Goal: Information Seeking & Learning: Learn about a topic

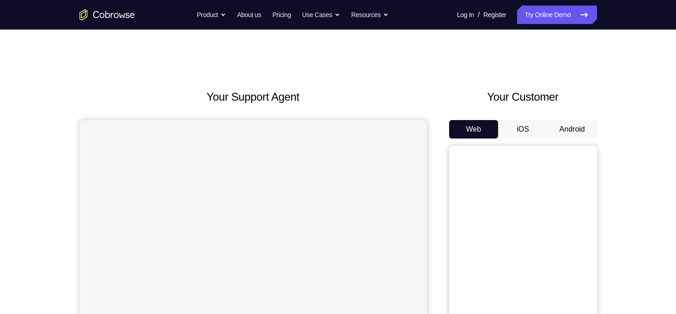
click at [572, 128] on button "Android" at bounding box center [571, 129] width 49 height 18
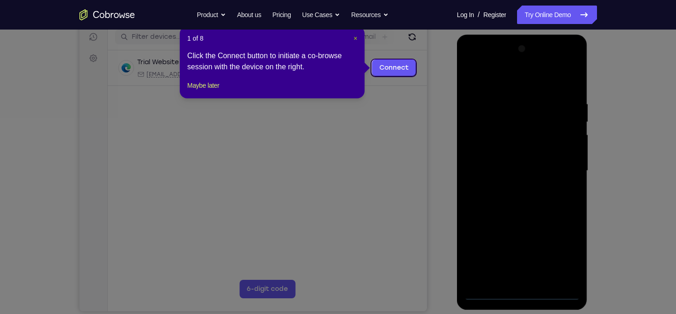
click at [354, 36] on span "×" at bounding box center [355, 38] width 4 height 7
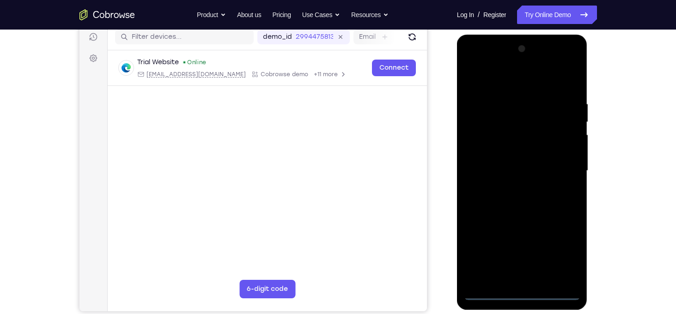
click at [522, 293] on div at bounding box center [522, 171] width 116 height 259
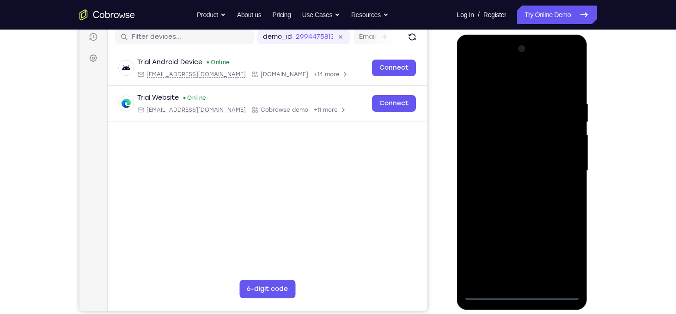
click at [565, 254] on div at bounding box center [522, 171] width 116 height 259
click at [507, 84] on div at bounding box center [522, 171] width 116 height 259
click at [558, 167] on div at bounding box center [522, 171] width 116 height 259
click at [504, 256] on div at bounding box center [522, 171] width 116 height 259
click at [510, 188] on div at bounding box center [522, 171] width 116 height 259
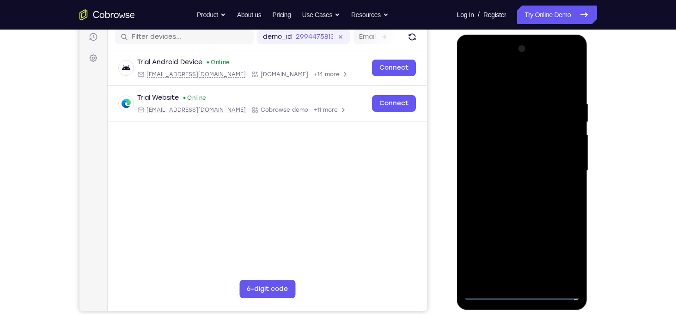
click at [514, 160] on div at bounding box center [522, 171] width 116 height 259
click at [514, 156] on div at bounding box center [522, 171] width 116 height 259
click at [522, 170] on div at bounding box center [522, 171] width 116 height 259
click at [510, 205] on div at bounding box center [522, 171] width 116 height 259
click at [473, 226] on div at bounding box center [522, 171] width 116 height 259
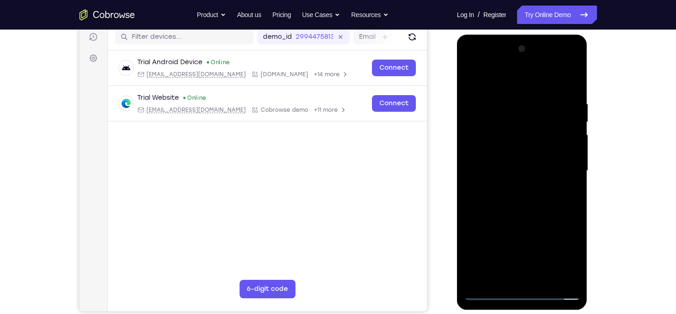
click at [573, 92] on div at bounding box center [522, 171] width 116 height 259
click at [473, 224] on div at bounding box center [522, 171] width 116 height 259
click at [512, 103] on div at bounding box center [522, 171] width 116 height 259
drag, startPoint x: 527, startPoint y: 83, endPoint x: 564, endPoint y: 41, distance: 56.0
click at [564, 42] on div at bounding box center [522, 171] width 116 height 259
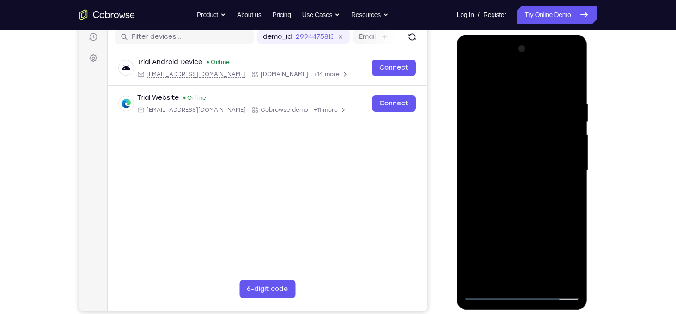
click at [564, 179] on div at bounding box center [522, 171] width 116 height 259
click at [476, 176] on div at bounding box center [522, 171] width 116 height 259
click at [470, 174] on div at bounding box center [522, 171] width 116 height 259
click at [564, 173] on div at bounding box center [522, 171] width 116 height 259
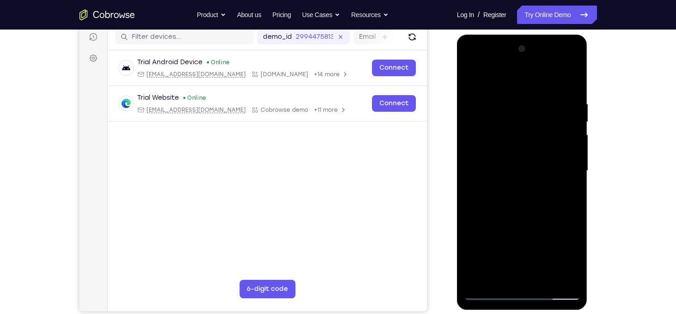
click at [566, 173] on div at bounding box center [522, 171] width 116 height 259
click at [568, 82] on div at bounding box center [522, 171] width 116 height 259
click at [543, 104] on div at bounding box center [522, 171] width 116 height 259
click at [570, 128] on div at bounding box center [522, 171] width 116 height 259
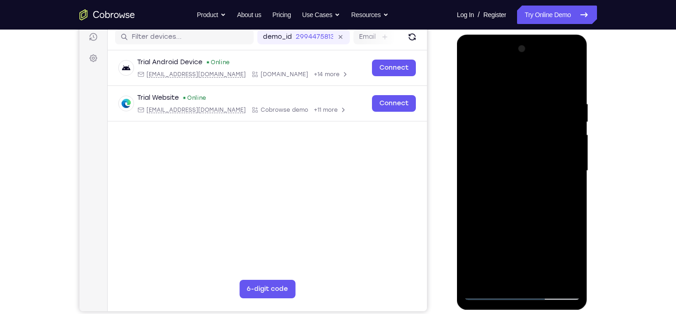
click at [570, 128] on div at bounding box center [522, 171] width 116 height 259
click at [468, 144] on div at bounding box center [522, 171] width 116 height 259
click at [533, 106] on div at bounding box center [522, 171] width 116 height 259
click at [573, 147] on div at bounding box center [522, 171] width 116 height 259
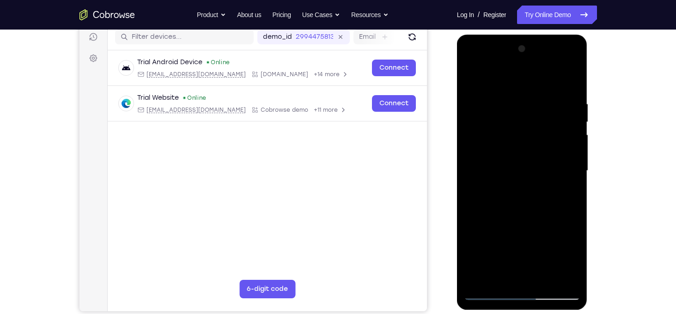
click at [573, 147] on div at bounding box center [522, 171] width 116 height 259
click at [568, 140] on div at bounding box center [522, 171] width 116 height 259
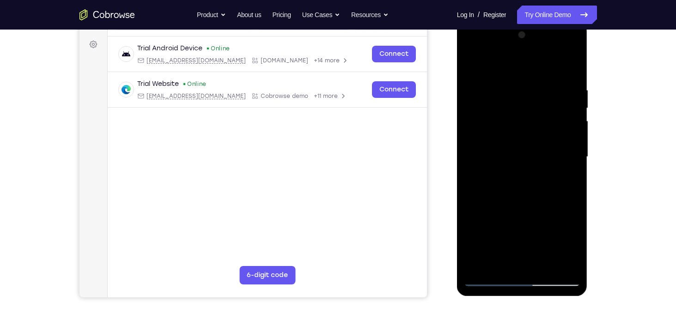
scroll to position [133, 0]
click at [569, 93] on div at bounding box center [522, 156] width 116 height 259
click at [570, 92] on div at bounding box center [522, 156] width 116 height 259
click at [570, 67] on div at bounding box center [522, 156] width 116 height 259
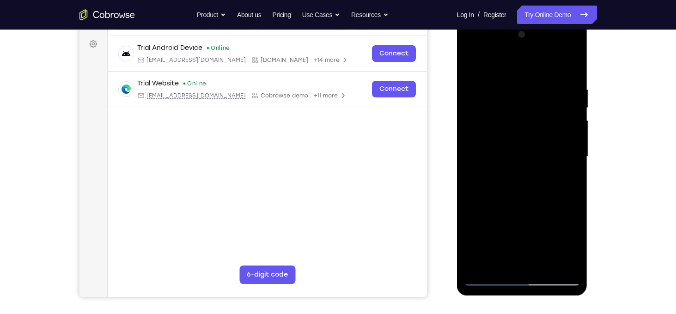
drag, startPoint x: 542, startPoint y: 178, endPoint x: 542, endPoint y: 123, distance: 55.0
click at [542, 123] on div at bounding box center [522, 156] width 116 height 259
drag, startPoint x: 560, startPoint y: 81, endPoint x: 468, endPoint y: 85, distance: 92.5
click at [468, 85] on div at bounding box center [522, 156] width 116 height 259
drag, startPoint x: 546, startPoint y: 80, endPoint x: 490, endPoint y: 84, distance: 56.0
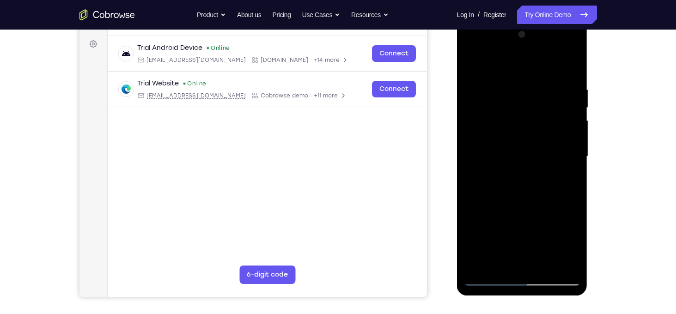
click at [490, 84] on div at bounding box center [522, 156] width 116 height 259
drag, startPoint x: 543, startPoint y: 207, endPoint x: 542, endPoint y: 143, distance: 64.2
click at [542, 143] on div at bounding box center [522, 156] width 116 height 259
click at [469, 77] on div at bounding box center [522, 156] width 116 height 259
click at [574, 161] on div at bounding box center [522, 156] width 116 height 259
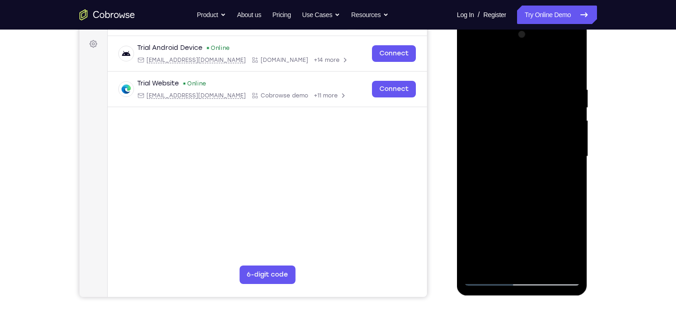
click at [573, 161] on div at bounding box center [522, 156] width 116 height 259
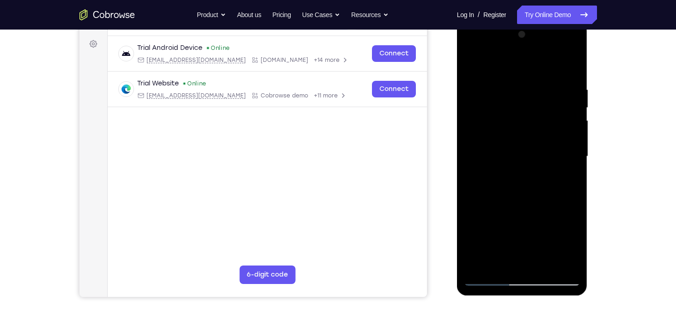
click at [573, 161] on div at bounding box center [522, 156] width 116 height 259
click at [499, 153] on div at bounding box center [522, 156] width 116 height 259
click at [487, 279] on div at bounding box center [522, 156] width 116 height 259
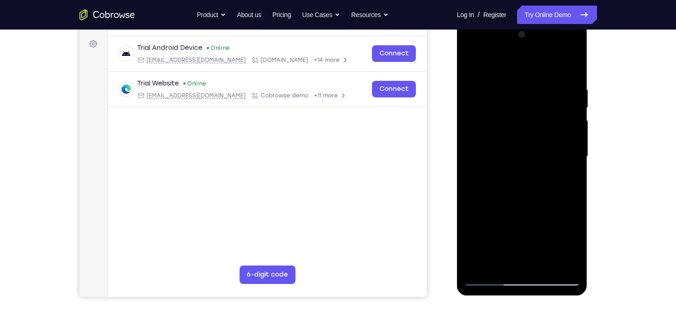
drag, startPoint x: 532, startPoint y: 205, endPoint x: 531, endPoint y: 163, distance: 41.6
click at [531, 163] on div at bounding box center [522, 156] width 116 height 259
drag, startPoint x: 541, startPoint y: 164, endPoint x: 544, endPoint y: 179, distance: 15.9
click at [544, 179] on div at bounding box center [522, 156] width 116 height 259
click at [572, 61] on div at bounding box center [522, 156] width 116 height 259
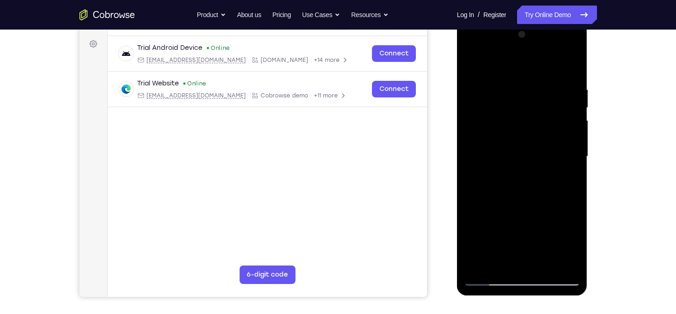
click at [510, 91] on div at bounding box center [522, 156] width 116 height 259
drag, startPoint x: 540, startPoint y: 113, endPoint x: 536, endPoint y: 144, distance: 31.2
click at [536, 144] on div at bounding box center [522, 156] width 116 height 259
click at [497, 141] on div at bounding box center [522, 156] width 116 height 259
click at [569, 126] on div at bounding box center [522, 156] width 116 height 259
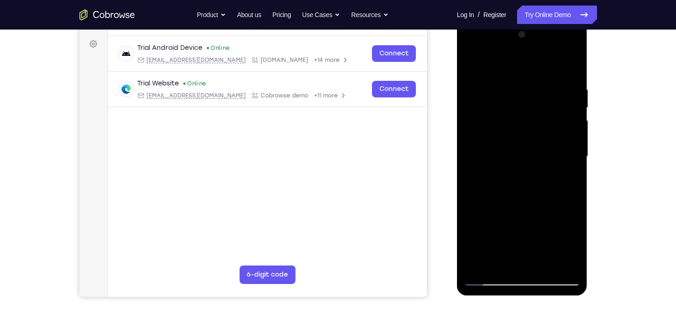
click at [569, 126] on div at bounding box center [522, 156] width 116 height 259
click at [575, 37] on div at bounding box center [522, 156] width 116 height 259
click at [565, 267] on div at bounding box center [522, 156] width 116 height 259
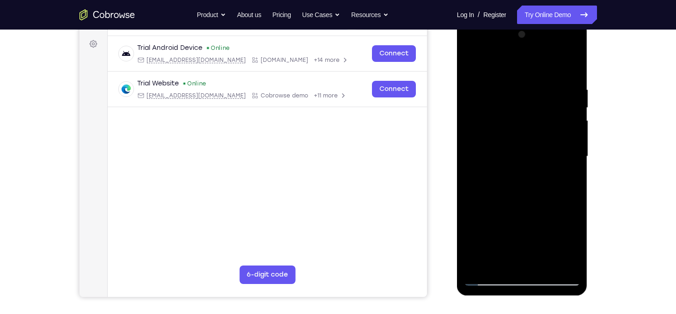
click at [477, 266] on div at bounding box center [522, 156] width 116 height 259
click at [502, 267] on div at bounding box center [522, 156] width 116 height 259
click at [480, 266] on div at bounding box center [522, 156] width 116 height 259
click at [510, 48] on div at bounding box center [522, 156] width 116 height 259
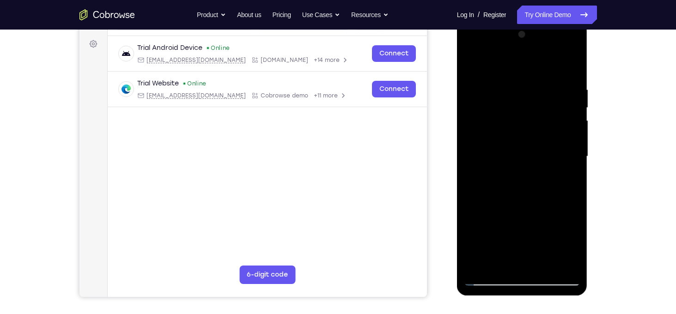
click at [502, 65] on div at bounding box center [522, 156] width 116 height 259
click at [523, 265] on div at bounding box center [522, 156] width 116 height 259
drag, startPoint x: 536, startPoint y: 190, endPoint x: 547, endPoint y: 83, distance: 108.2
click at [547, 83] on div at bounding box center [522, 156] width 116 height 259
